Goal: Ask a question

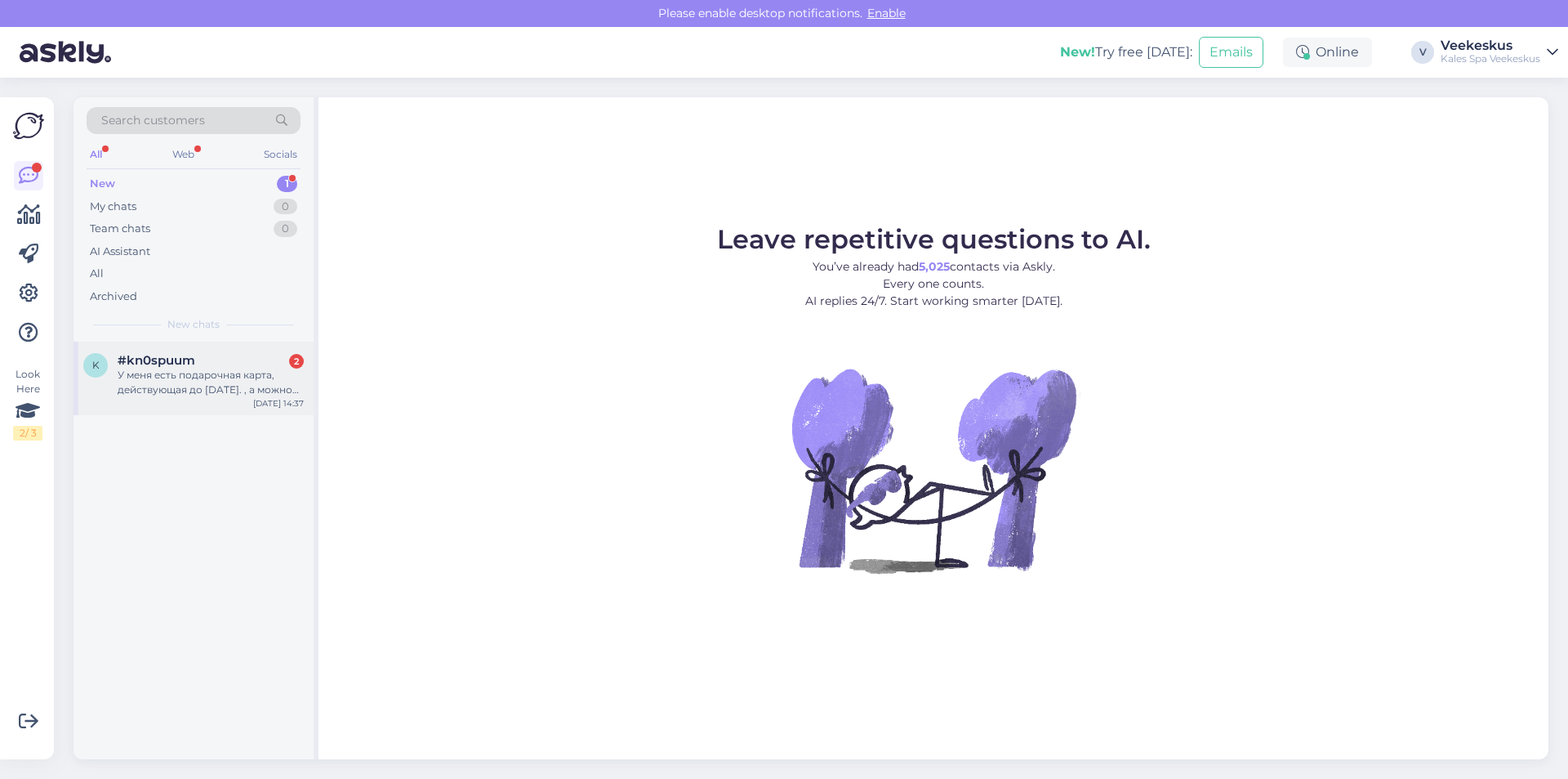
click at [148, 371] on div "У меня есть подарочная карта, действующая до 4.09.25. , а можно прийти 4 сентяб…" at bounding box center [210, 382] width 186 height 29
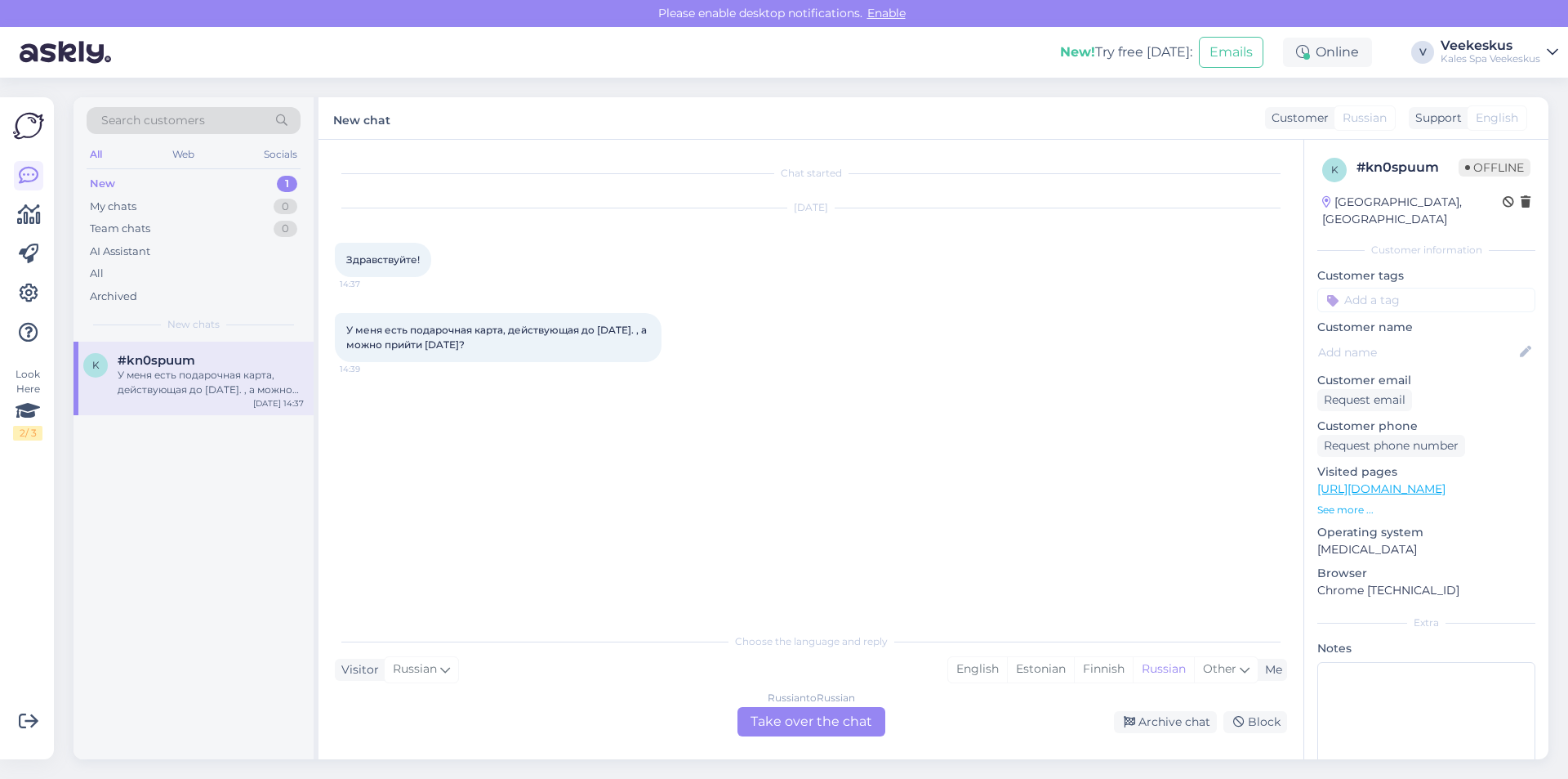
click at [805, 734] on div "Russian to Russian Take over the chat" at bounding box center [812, 721] width 148 height 29
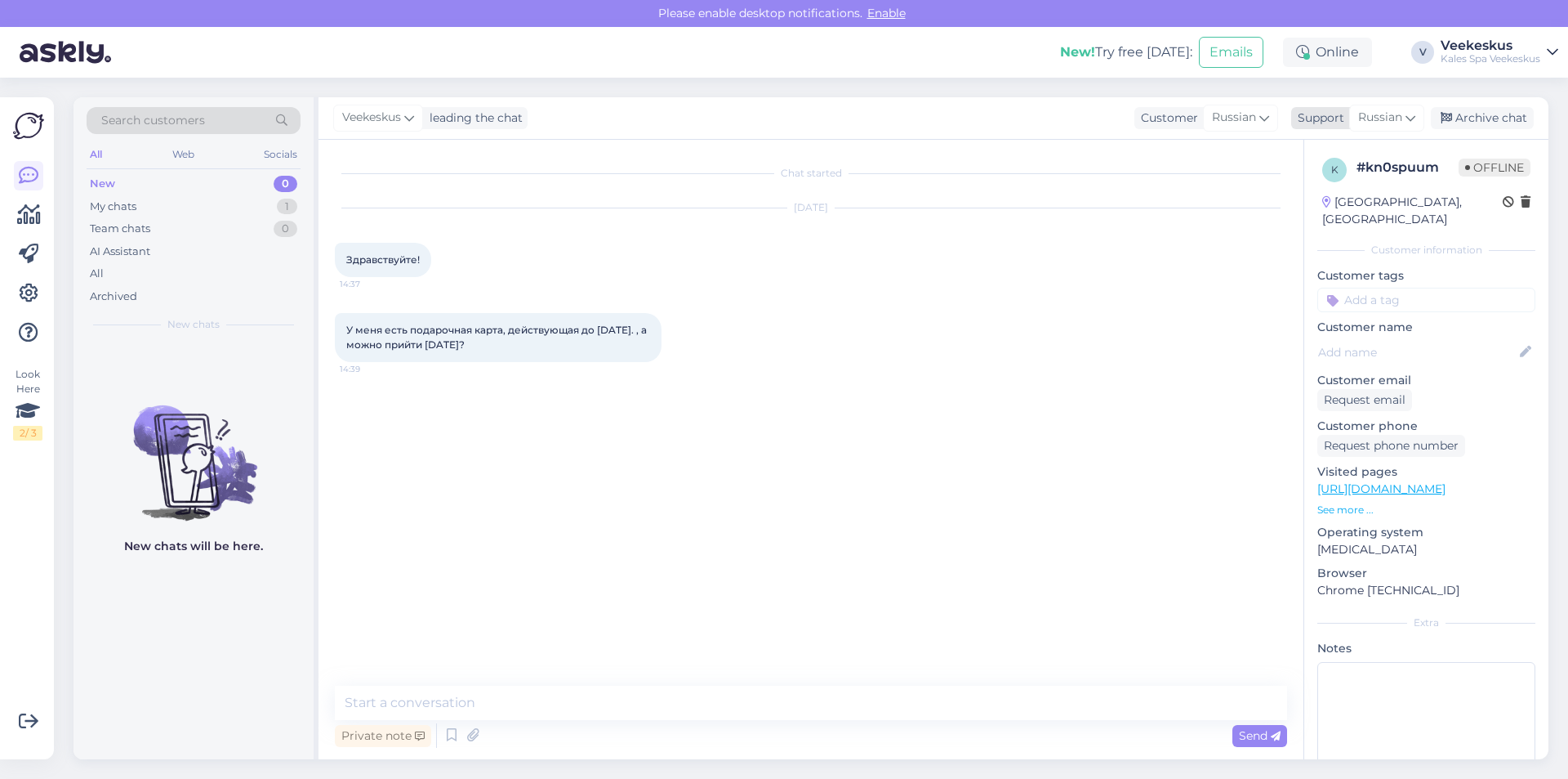
click at [1386, 118] on span "Russian" at bounding box center [1380, 117] width 44 height 18
type input "est"
click at [1335, 192] on link "Estonian" at bounding box center [1358, 190] width 179 height 26
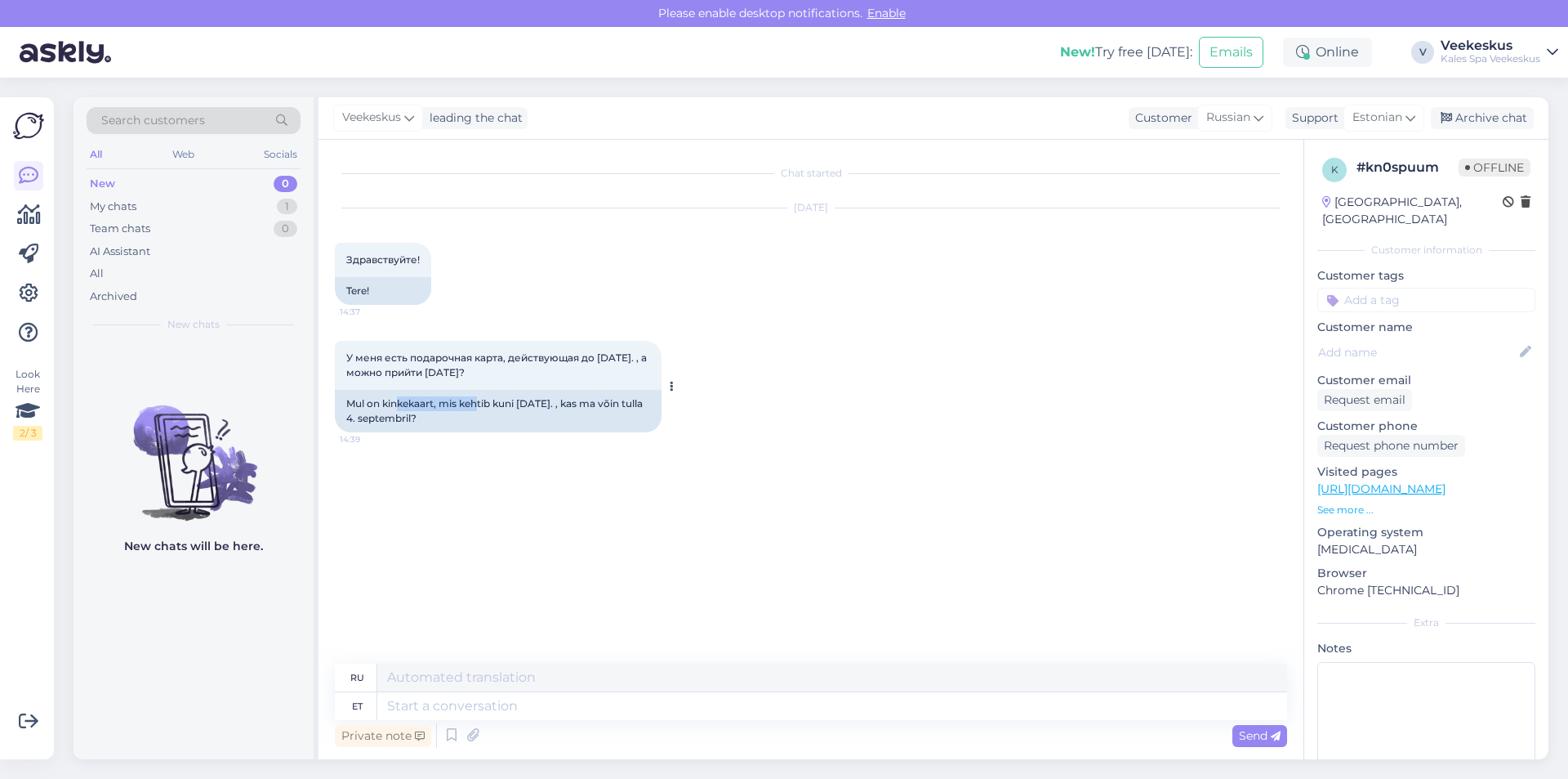
drag, startPoint x: 423, startPoint y: 404, endPoint x: 521, endPoint y: 405, distance: 98.0
click at [514, 405] on div "Mul on kinkekaart, mis kehtib kuni 4.09.25. , kas ma võin tulla 4. septembril?" at bounding box center [498, 411] width 326 height 43
click at [521, 405] on div "Mul on kinkekaart, mis kehtib kuni 4.09.25. , kas ma võin tulla 4. septembril?" at bounding box center [498, 411] width 326 height 43
drag, startPoint x: 566, startPoint y: 404, endPoint x: 622, endPoint y: 406, distance: 56.0
click at [621, 406] on div "Mul on kinkekaart, mis kehtib kuni 4.09.25. , kas ma võin tulla 4. septembril?" at bounding box center [498, 411] width 326 height 43
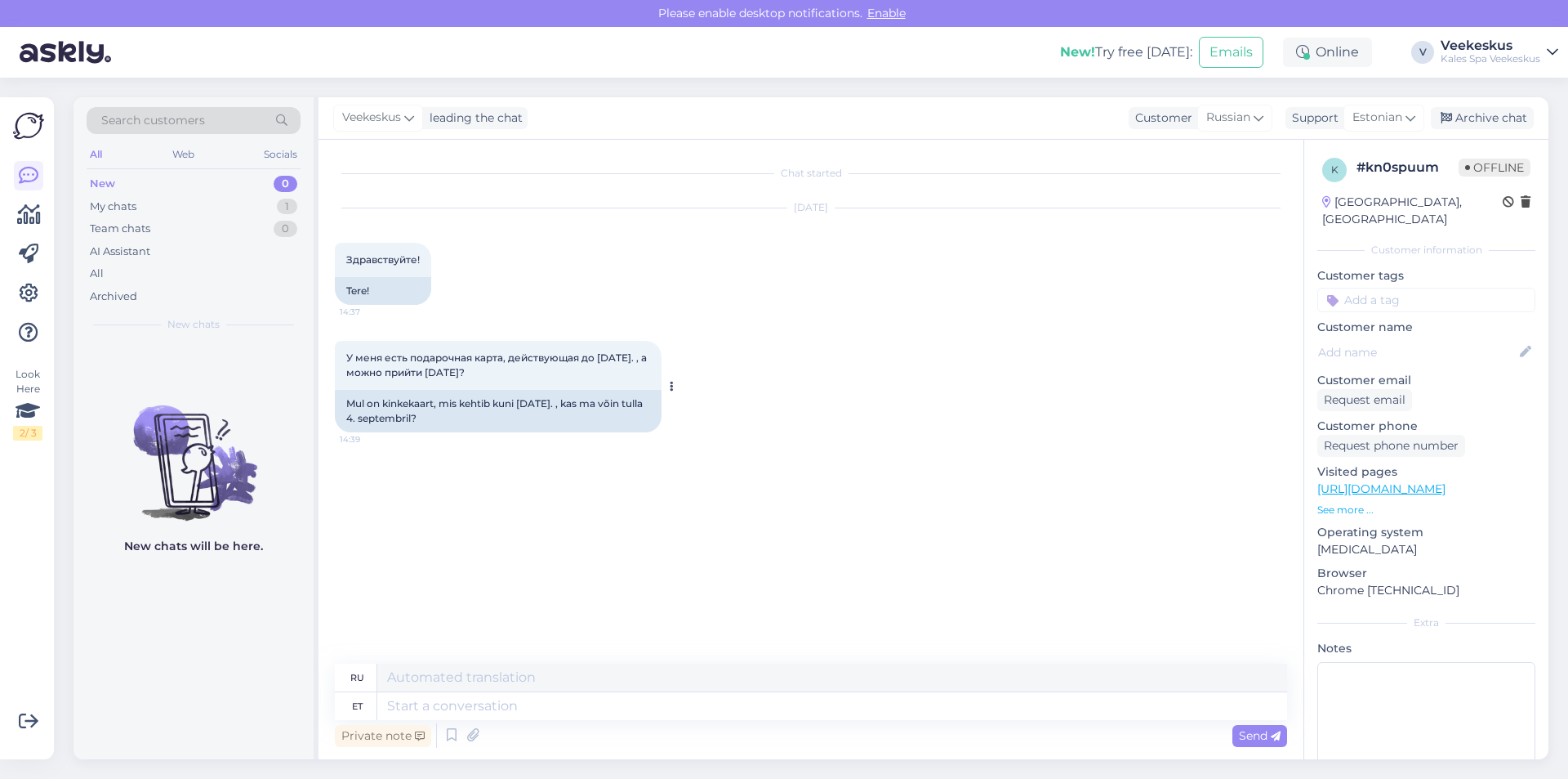
click at [623, 406] on div "Mul on kinkekaart, mis kehtib kuni 4.09.25. , kas ma võin tulla 4. septembril?" at bounding box center [498, 411] width 326 height 43
click at [481, 406] on div "Mul on kinkekaart, mis kehtib kuni 4.09.25. , kas ma võin tulla 4. septembril?" at bounding box center [498, 411] width 326 height 43
click at [499, 407] on div "Mul on kinkekaart, mis kehtib kuni 4.09.25. , kas ma võin tulla 4. septembril?" at bounding box center [498, 411] width 326 height 43
click at [629, 407] on div "Mul on kinkekaart, mis kehtib kuni 4.09.25. , kas ma võin tulla 4. septembril?" at bounding box center [498, 411] width 326 height 43
drag, startPoint x: 592, startPoint y: 405, endPoint x: 634, endPoint y: 404, distance: 42.0
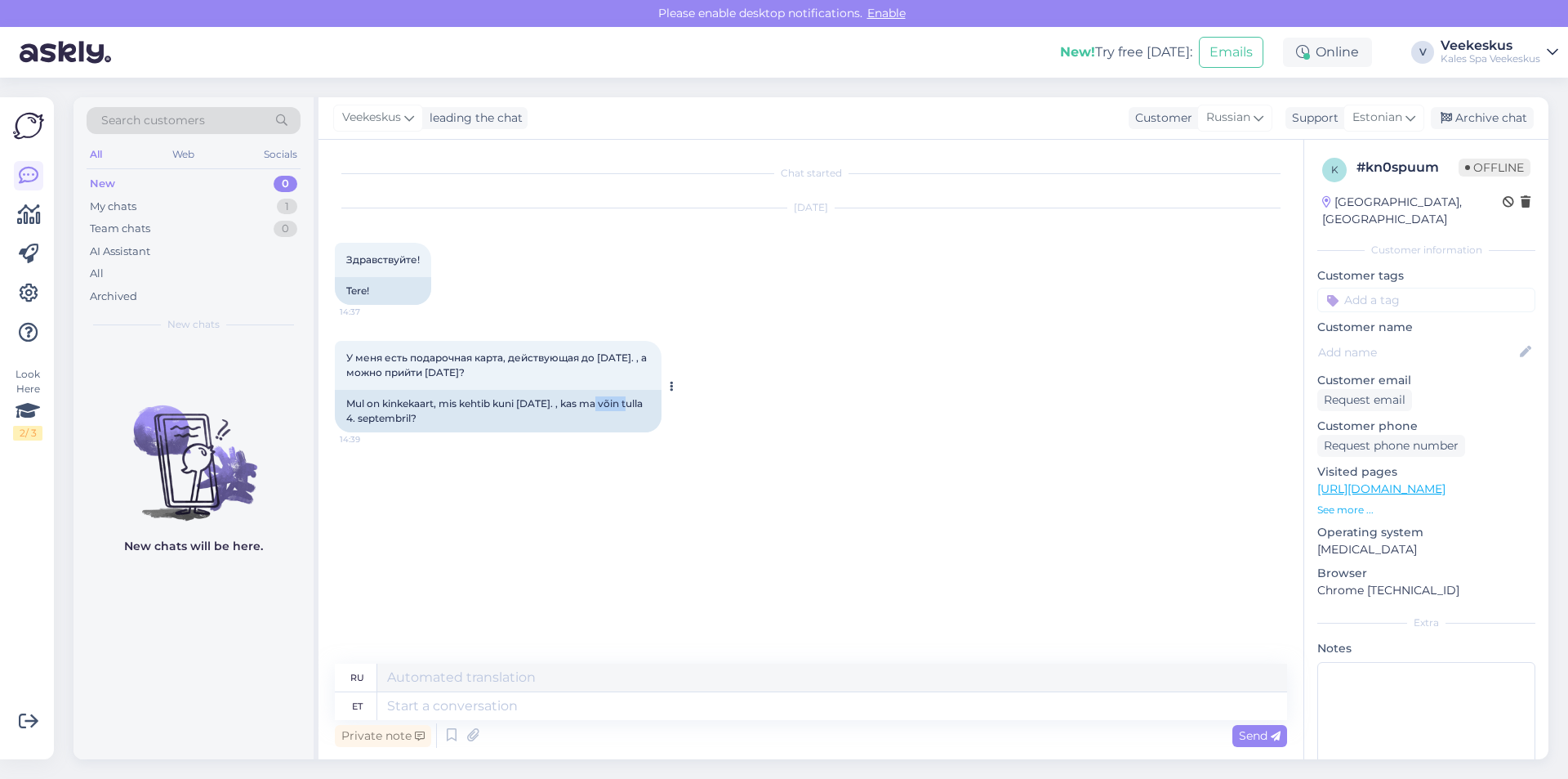
click at [631, 404] on div "Mul on kinkekaart, mis kehtib kuni 4.09.25. , kas ma võin tulla 4. septembril?" at bounding box center [498, 411] width 326 height 43
click at [634, 404] on div "Mul on kinkekaart, mis kehtib kuni 4.09.25. , kas ma võin tulla 4. septembril?" at bounding box center [498, 411] width 326 height 43
drag, startPoint x: 362, startPoint y: 402, endPoint x: 465, endPoint y: 408, distance: 103.2
click at [456, 408] on div "Mul on kinkekaart, mis kehtib kuni 4.09.25. , kas ma võin tulla 4. septembril?" at bounding box center [498, 411] width 326 height 43
click at [465, 408] on div "Mul on kinkekaart, mis kehtib kuni 4.09.25. , kas ma võin tulla 4. septembril?" at bounding box center [498, 411] width 326 height 43
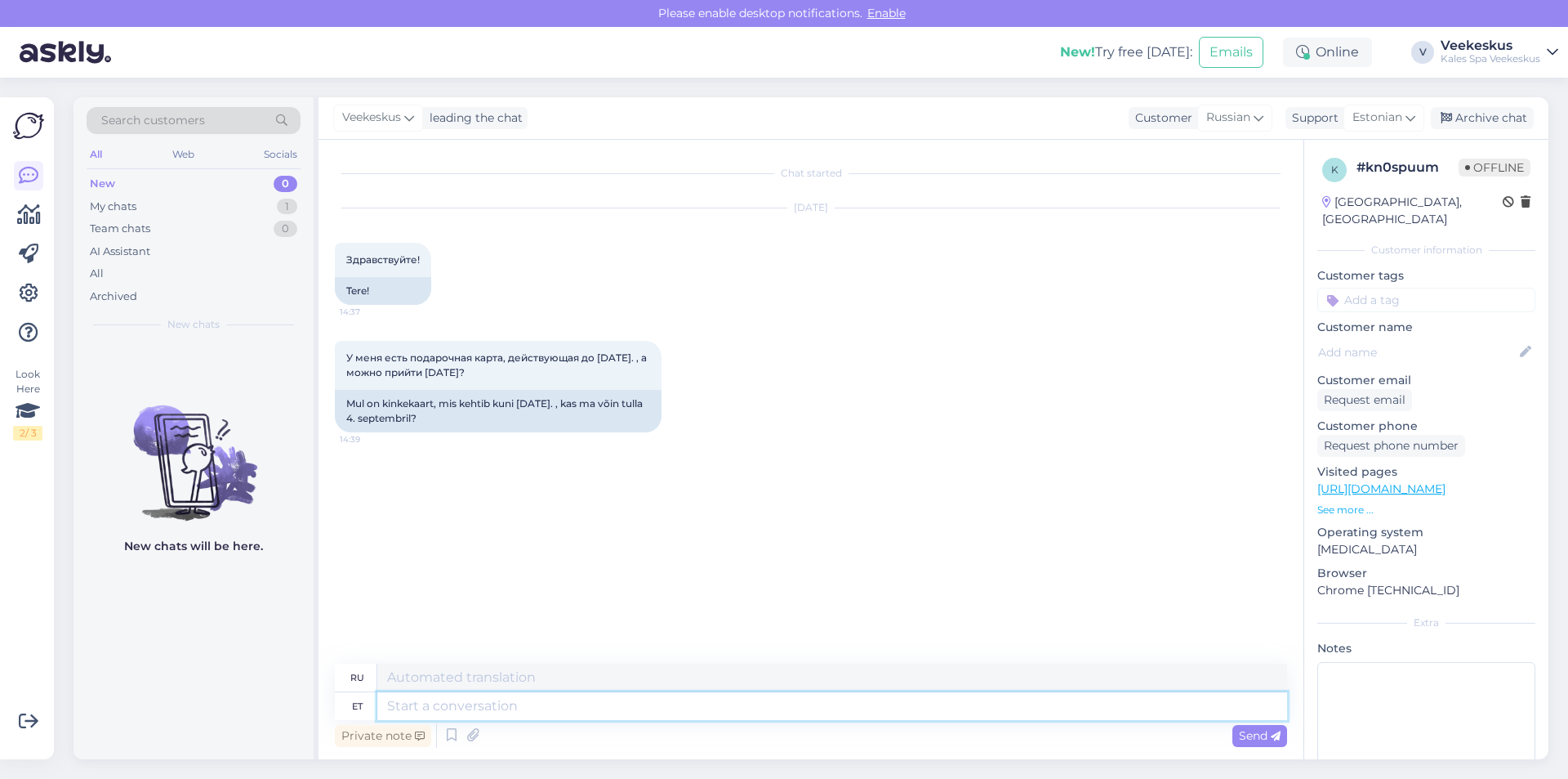
click at [464, 711] on textarea at bounding box center [832, 706] width 910 height 27
type textarea "Tere!"
type textarea "Привет!"
type textarea "Tere! 4."
type textarea "Привет! 4."
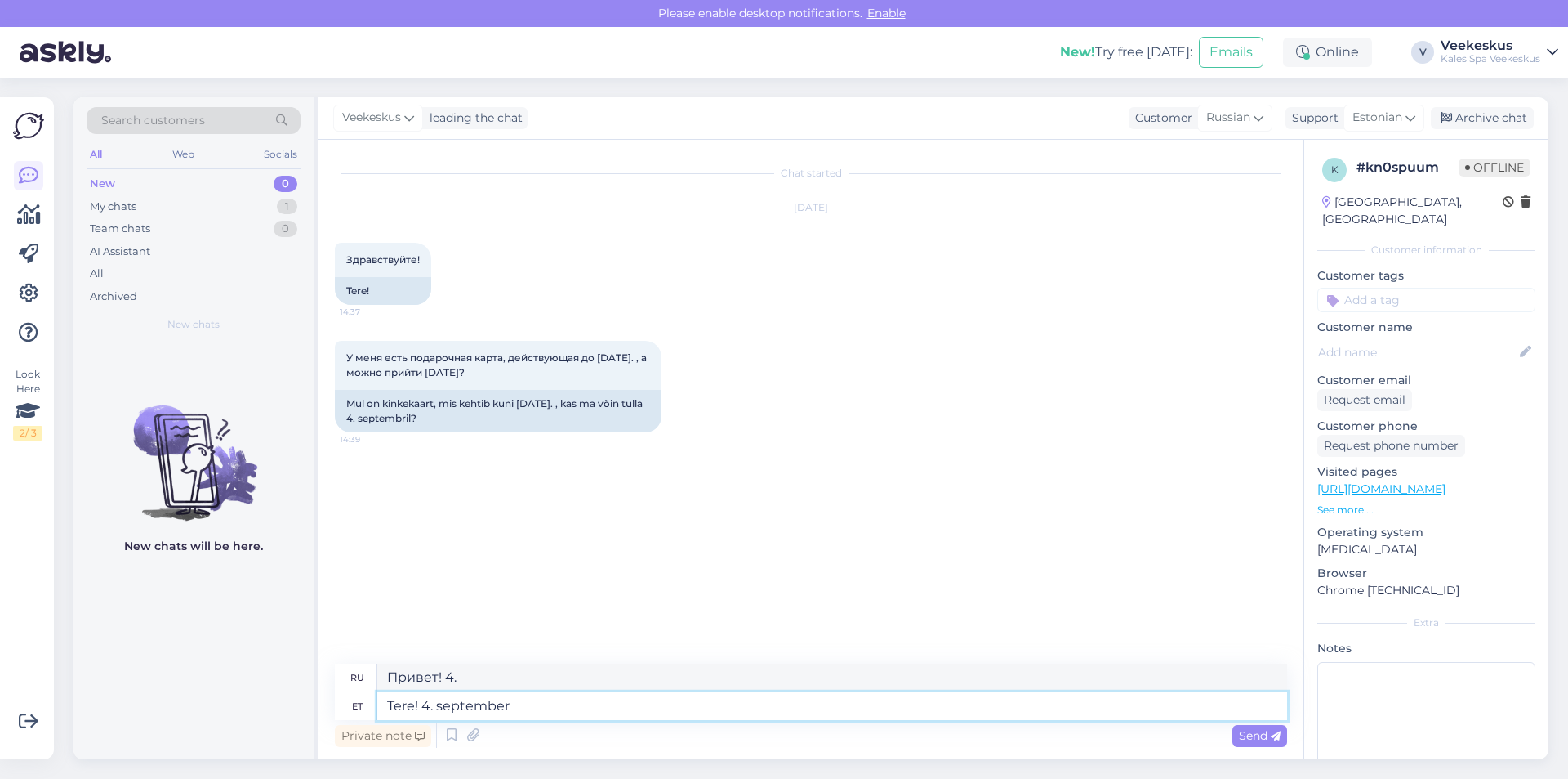
type textarea "Tere! 4. september s"
type textarea "Привет! 4 сентября."
type textarea "Tere! 4. september saab ka"
type textarea "Привет! 4 сентября будет"
type textarea "Tere! 4. september saab ka v"
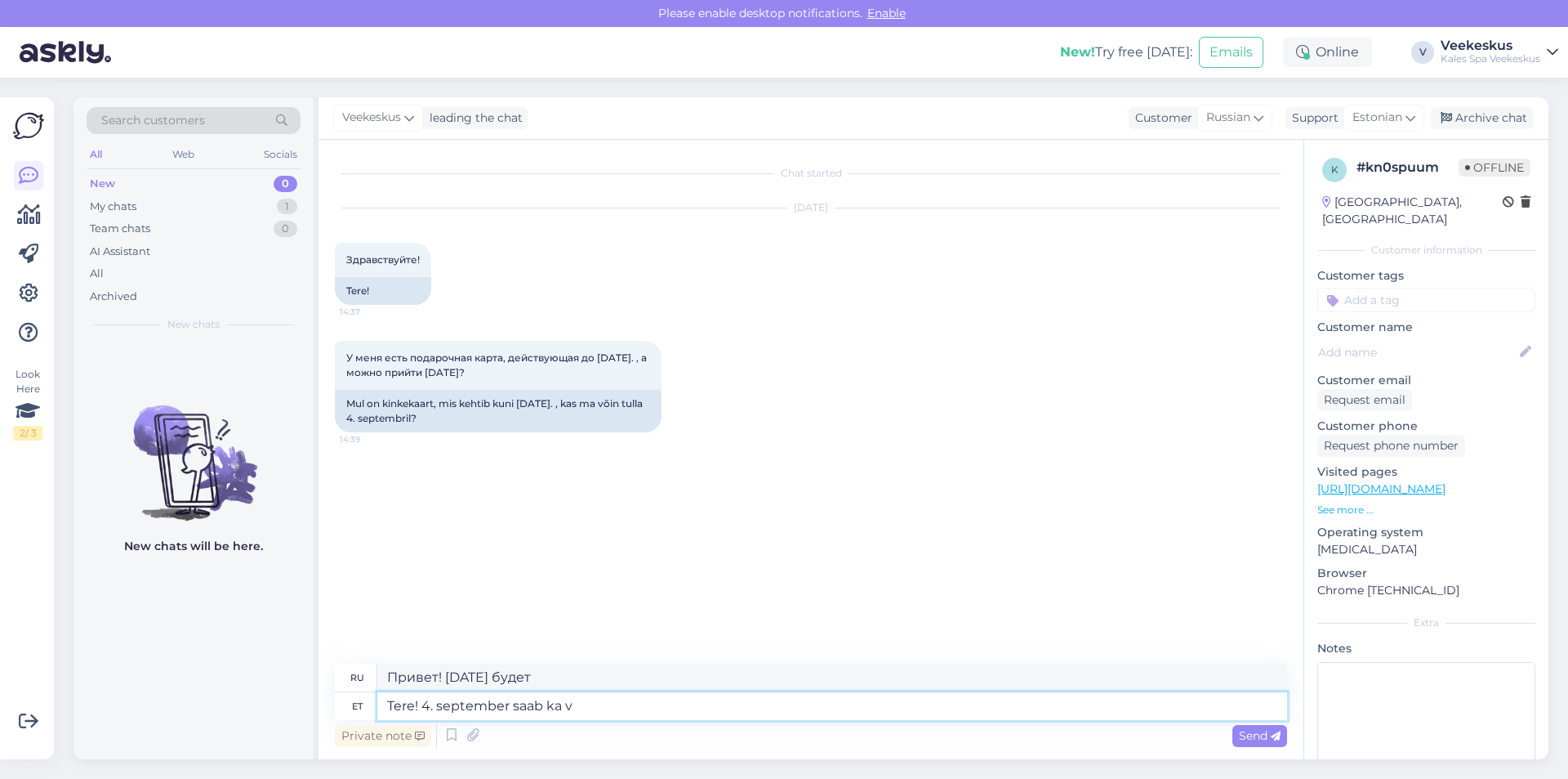
type textarea "Привет! 4 сентября тоже будет"
type textarea "Tere! 4. september saab ka veel"
type textarea "Привет! 4 сентября тоже скоро."
type textarea "Tere! 4. september saab ka veel kinkekaarti l"
type textarea "Привет! 4 сентября также будет подарочная карта."
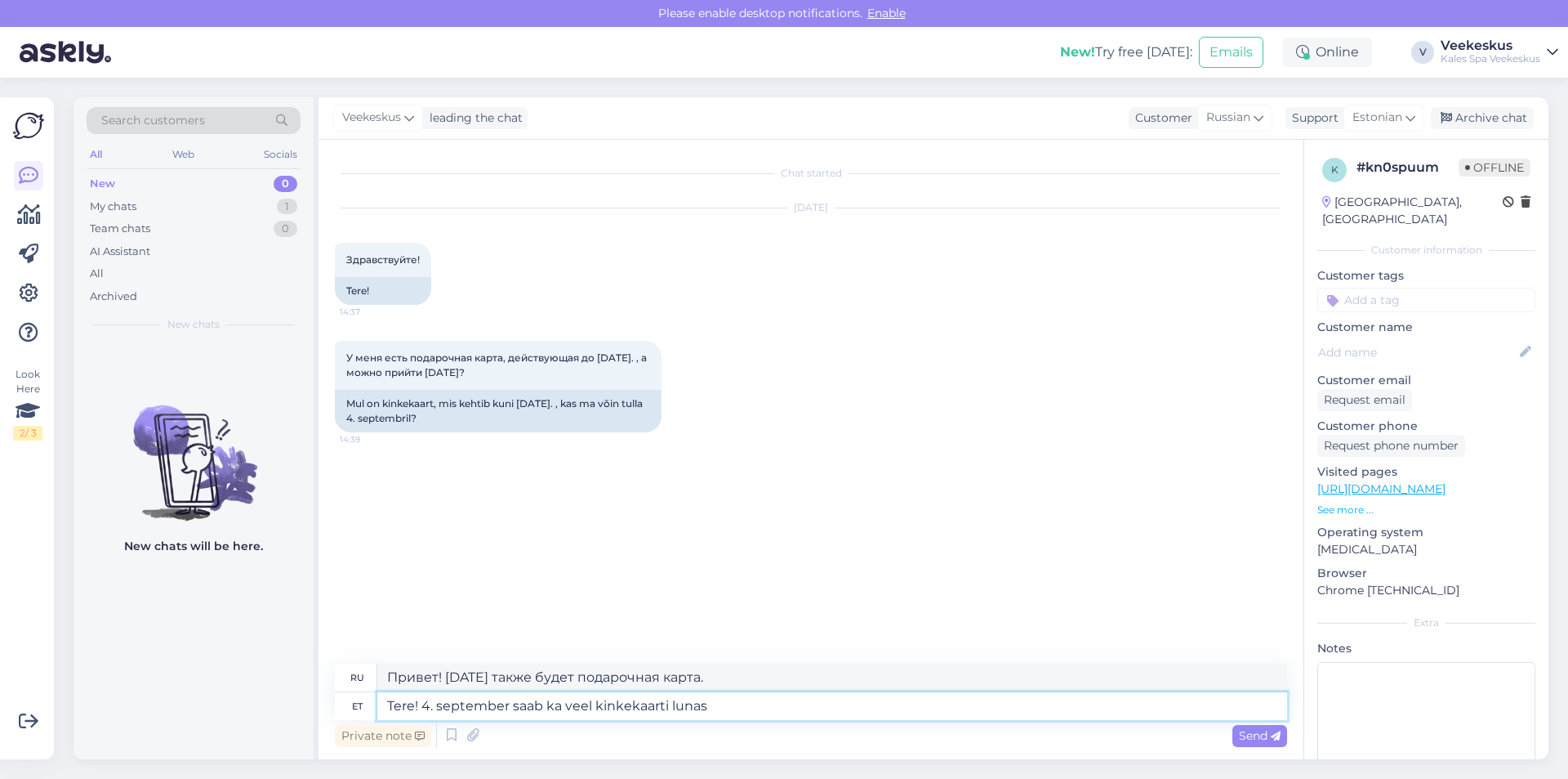
type textarea "Tere! 4. september saab ka veel kinkekaarti lunast"
type textarea "Привет! 4 сентября вы также можете воспользоваться подарочной картой."
type textarea "Tere! 4. september saab ka veel kinkekaarti lunastada."
type textarea "Здравствуйте! Вы всё ещё можете воспользоваться подарочной картой 4 сентября."
type textarea "Tere! 4. september saab ka veel kinkekaarti lunastada."
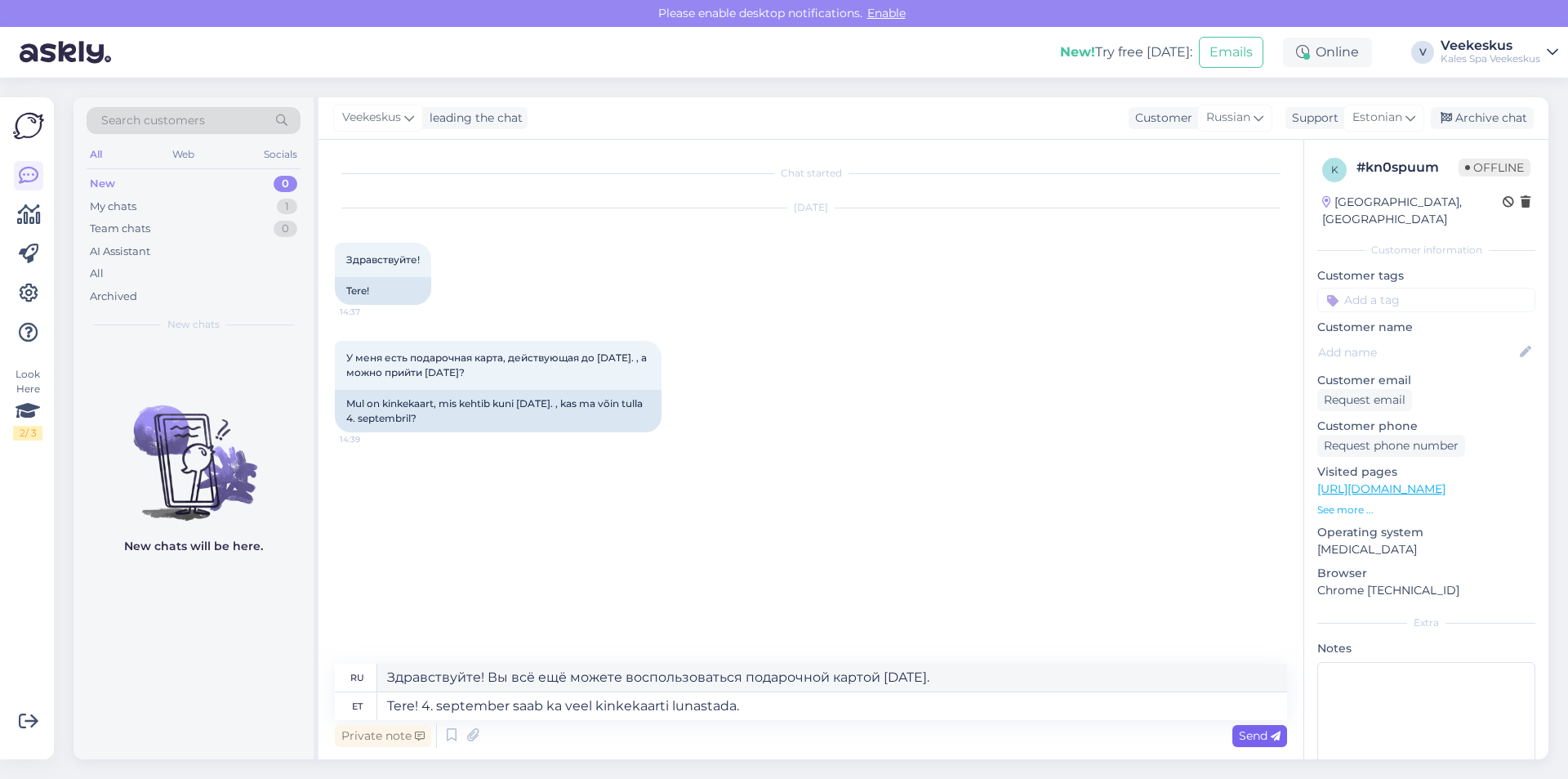
click at [1250, 731] on span "Send" at bounding box center [1260, 735] width 42 height 15
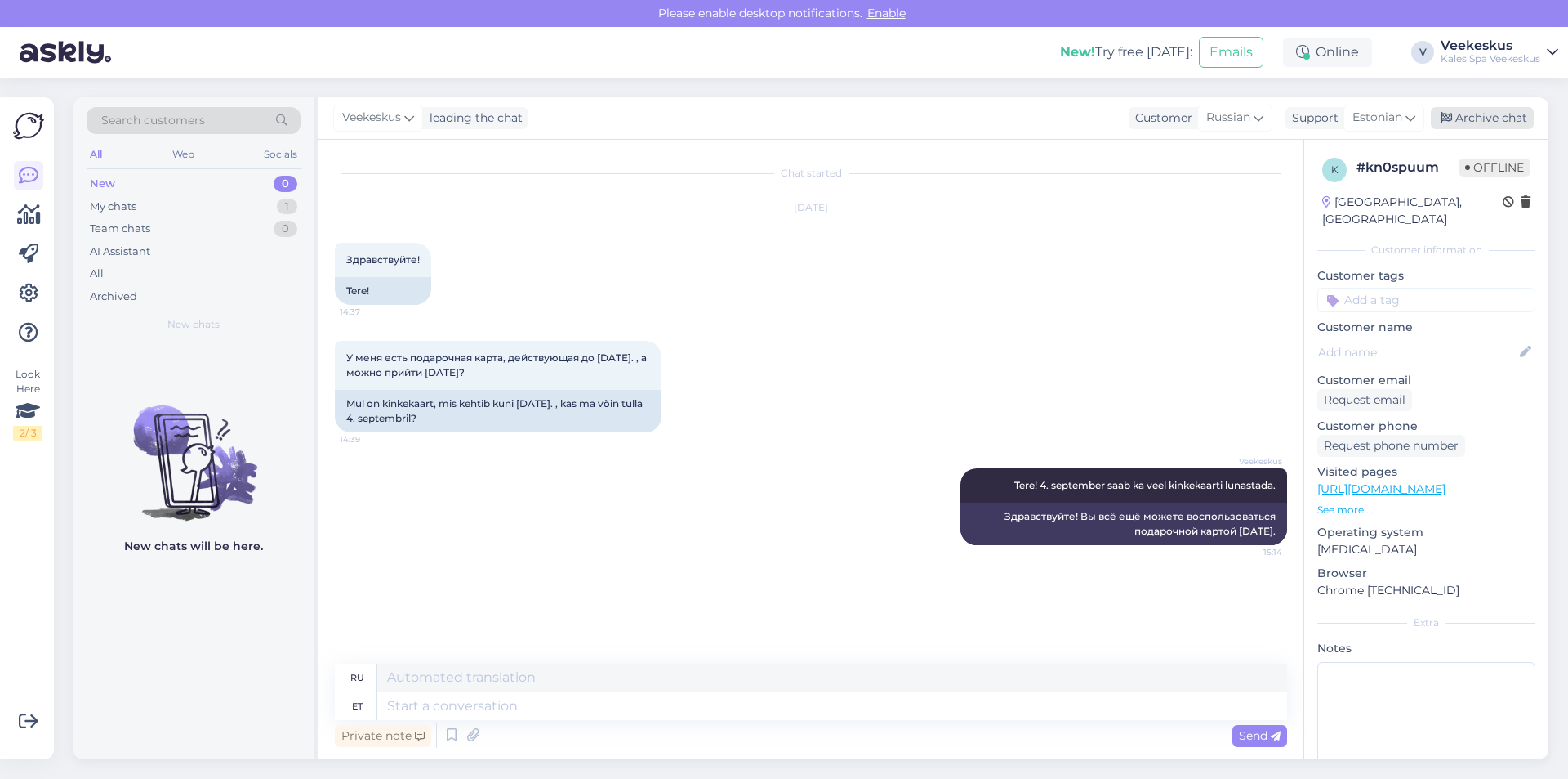
click at [1460, 117] on div "Archive chat" at bounding box center [1483, 118] width 103 height 22
